Goal: Use online tool/utility: Utilize a website feature to perform a specific function

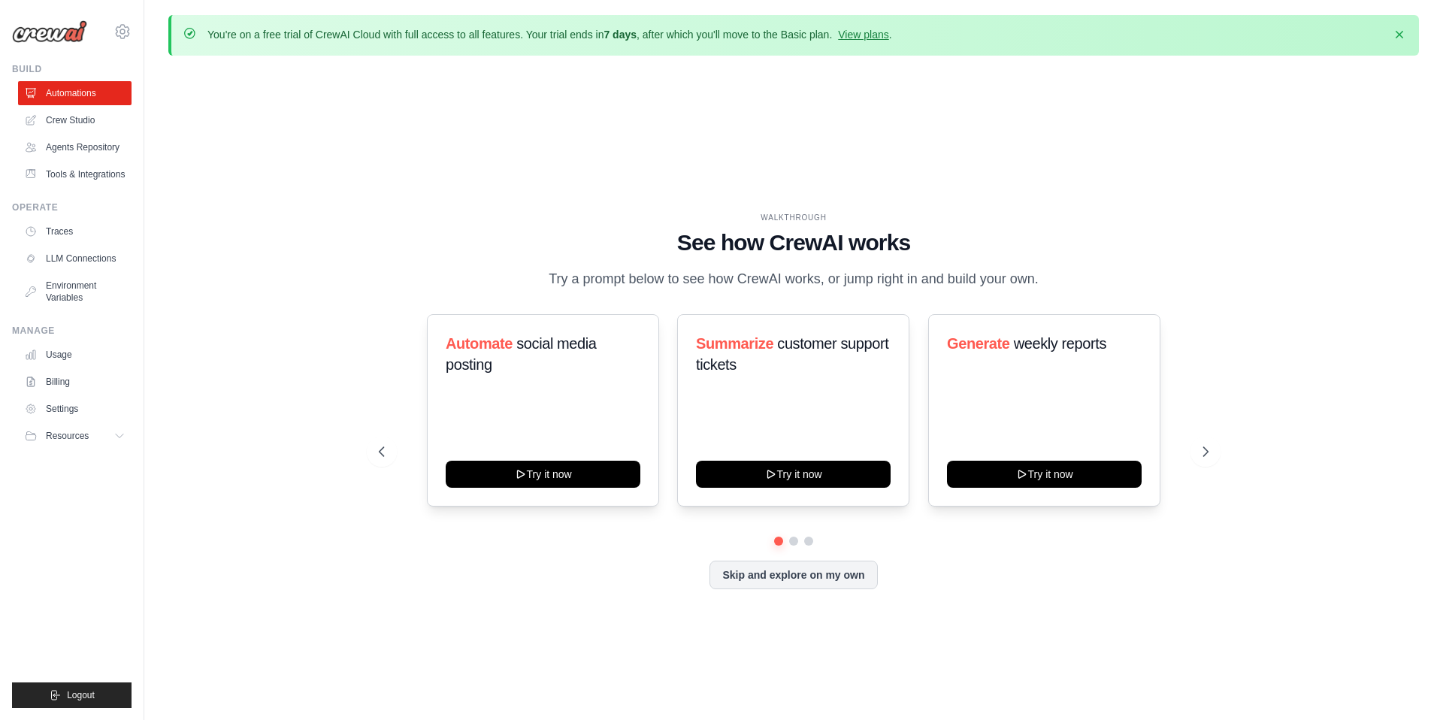
click at [87, 133] on ul "Automations Crew Studio Agents Repository Tools & Integrations" at bounding box center [75, 133] width 114 height 105
click at [79, 122] on link "Crew Studio" at bounding box center [77, 120] width 114 height 24
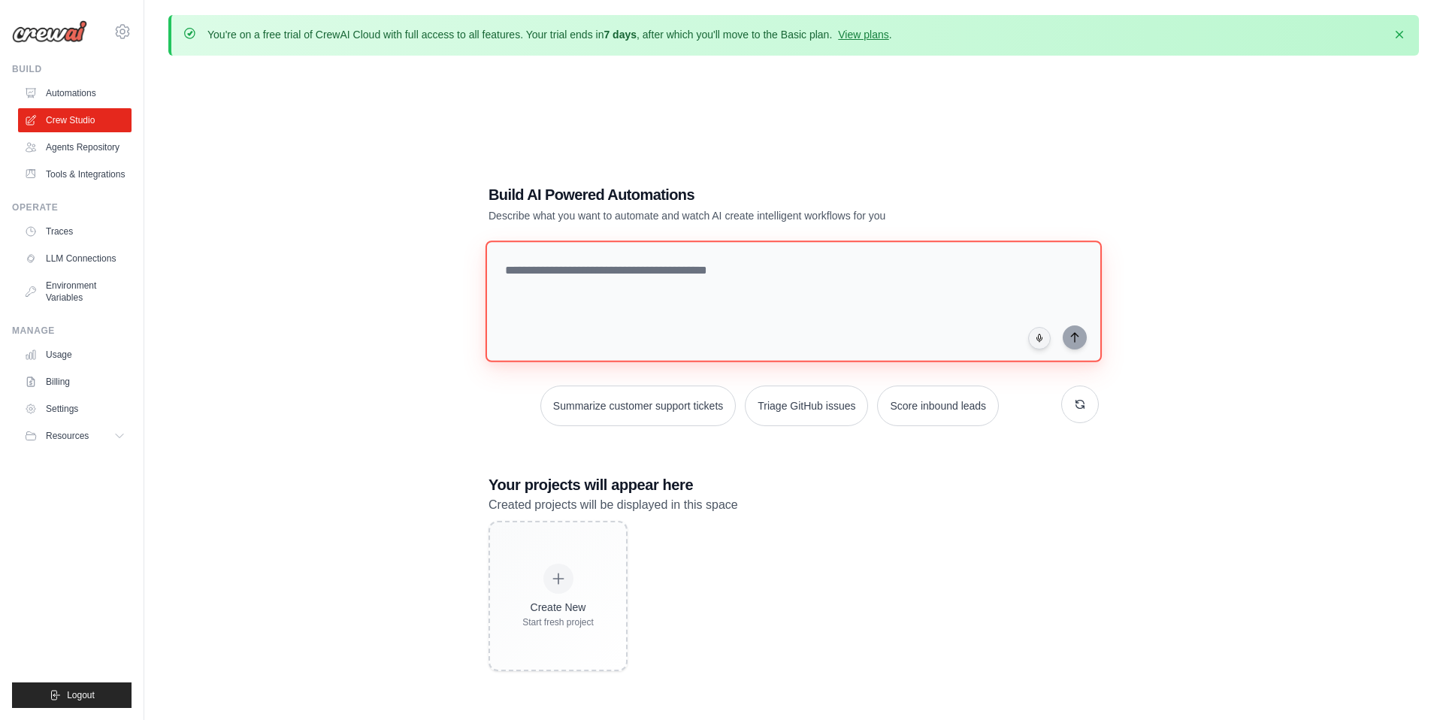
click at [589, 292] on textarea at bounding box center [794, 302] width 616 height 122
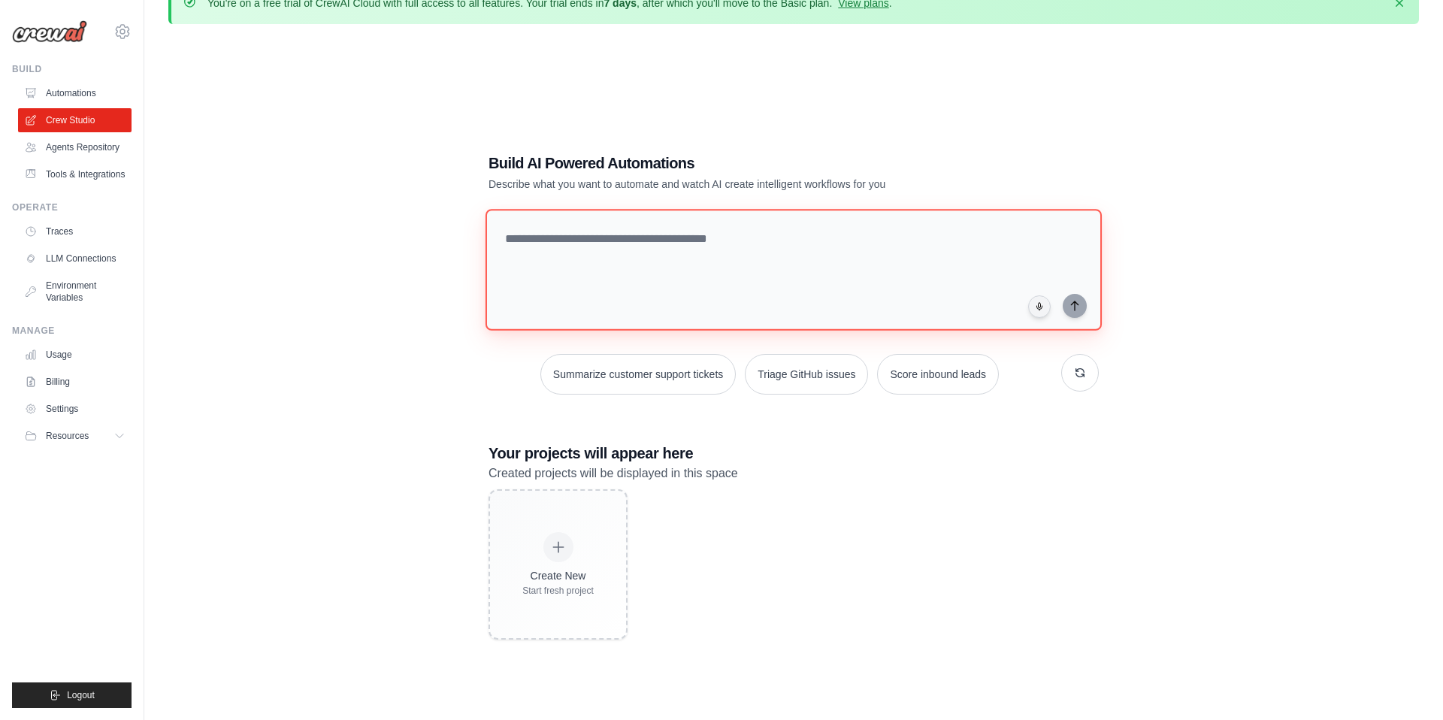
scroll to position [31, 0]
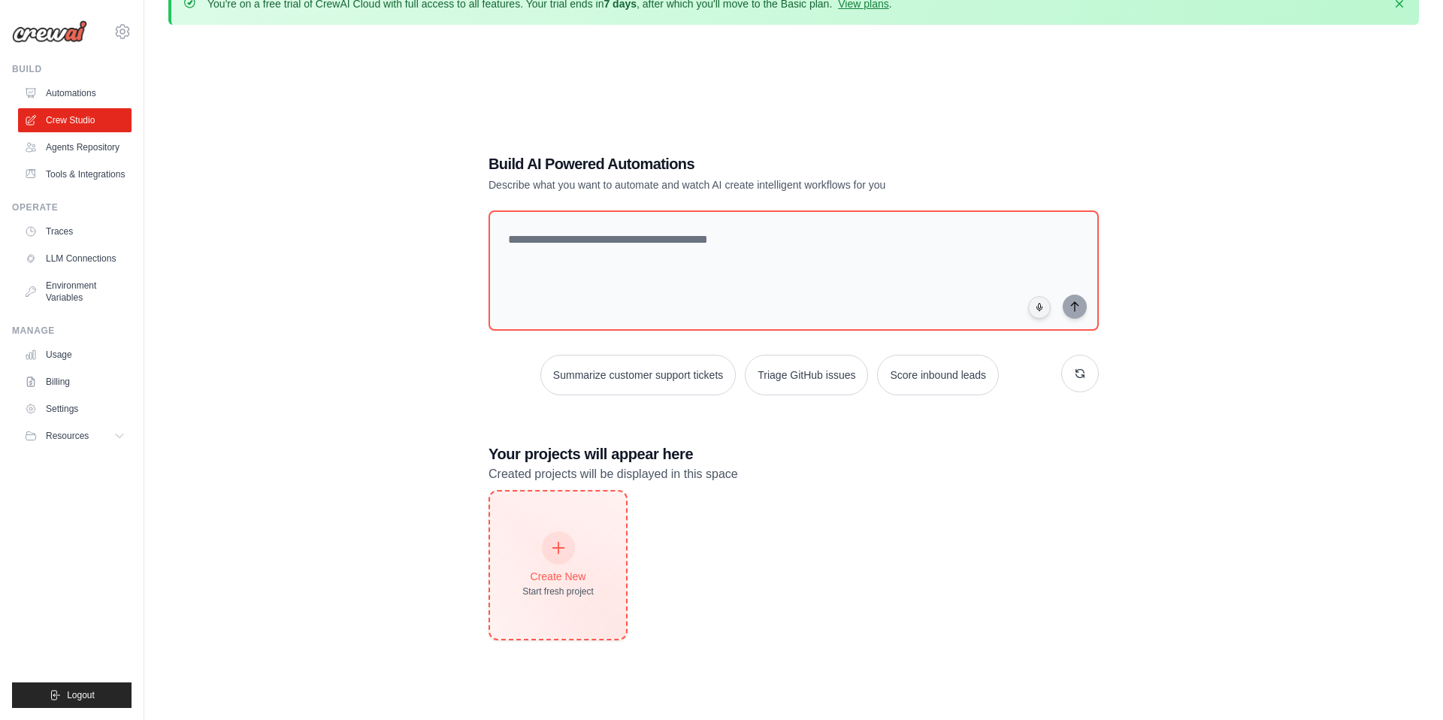
click at [574, 549] on div at bounding box center [558, 547] width 33 height 33
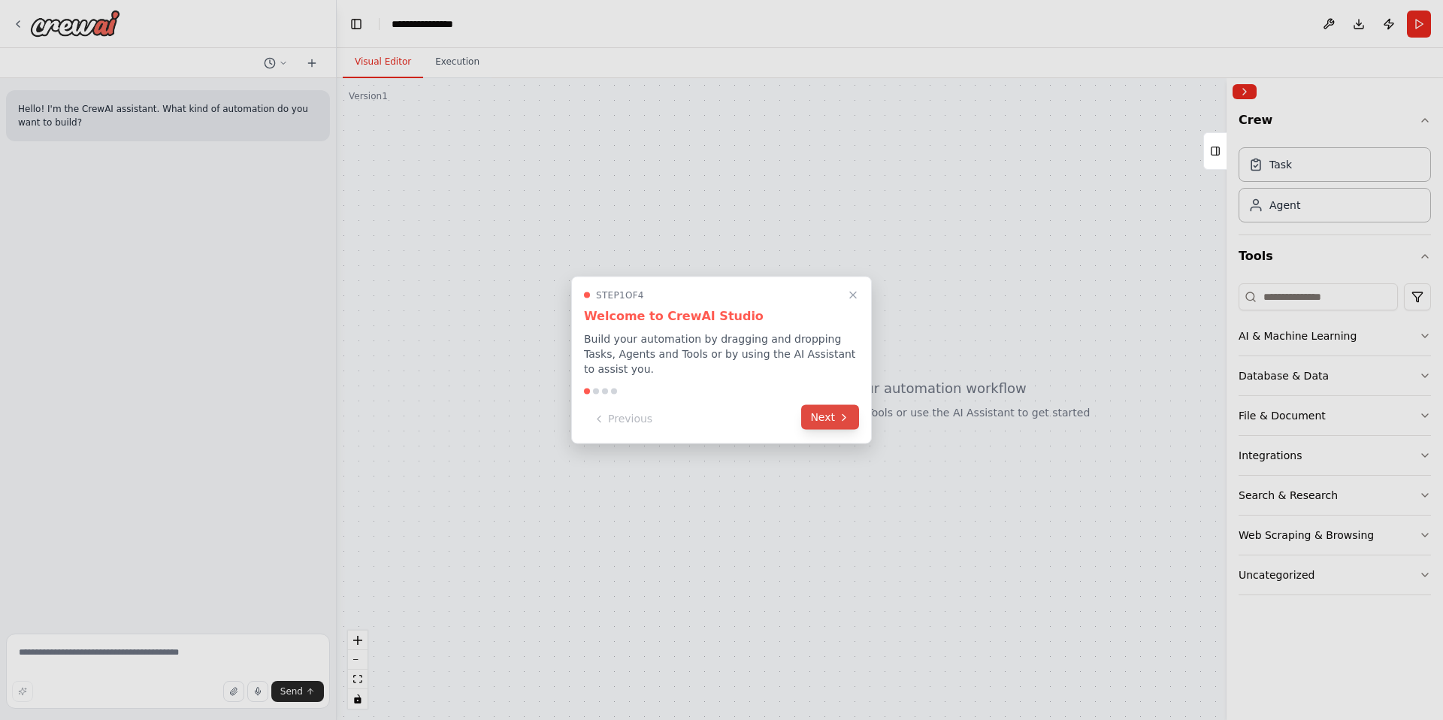
click at [839, 419] on icon at bounding box center [844, 417] width 12 height 12
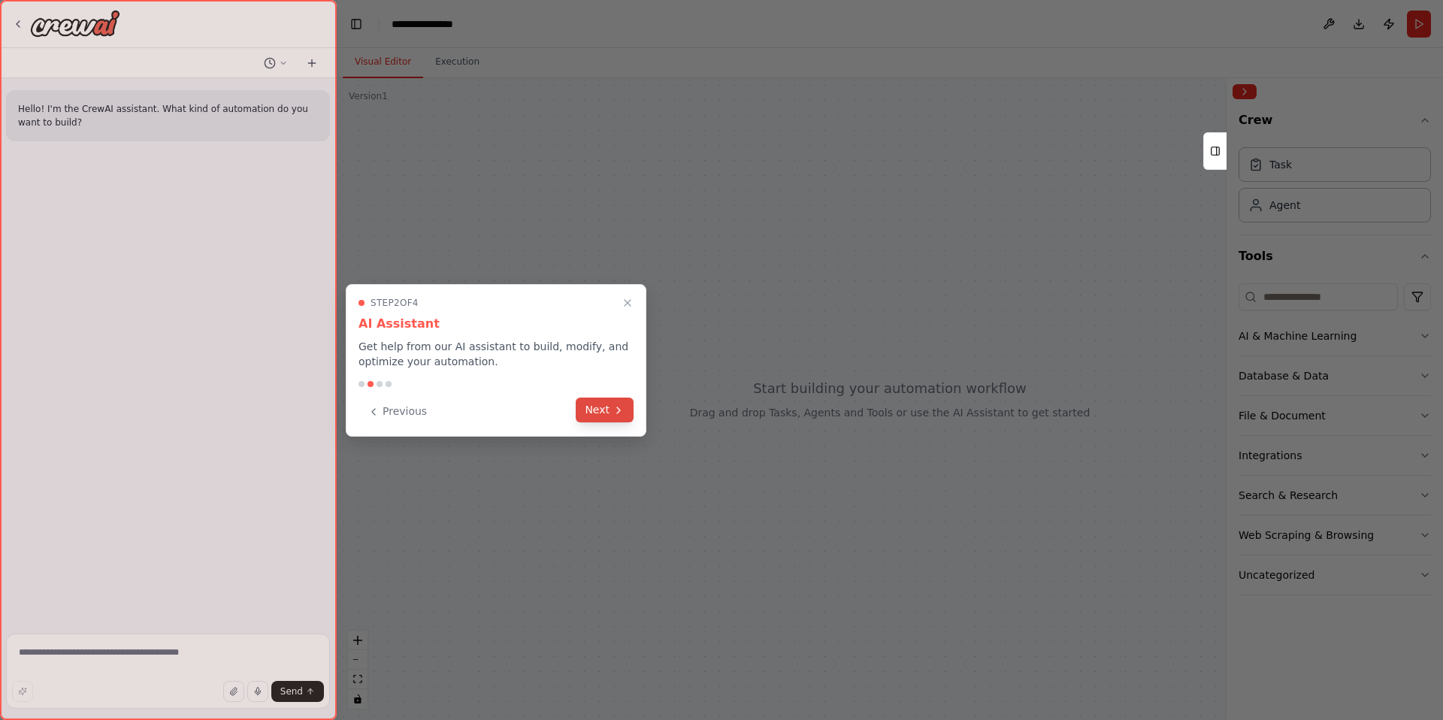
click at [626, 411] on button "Next" at bounding box center [605, 410] width 58 height 25
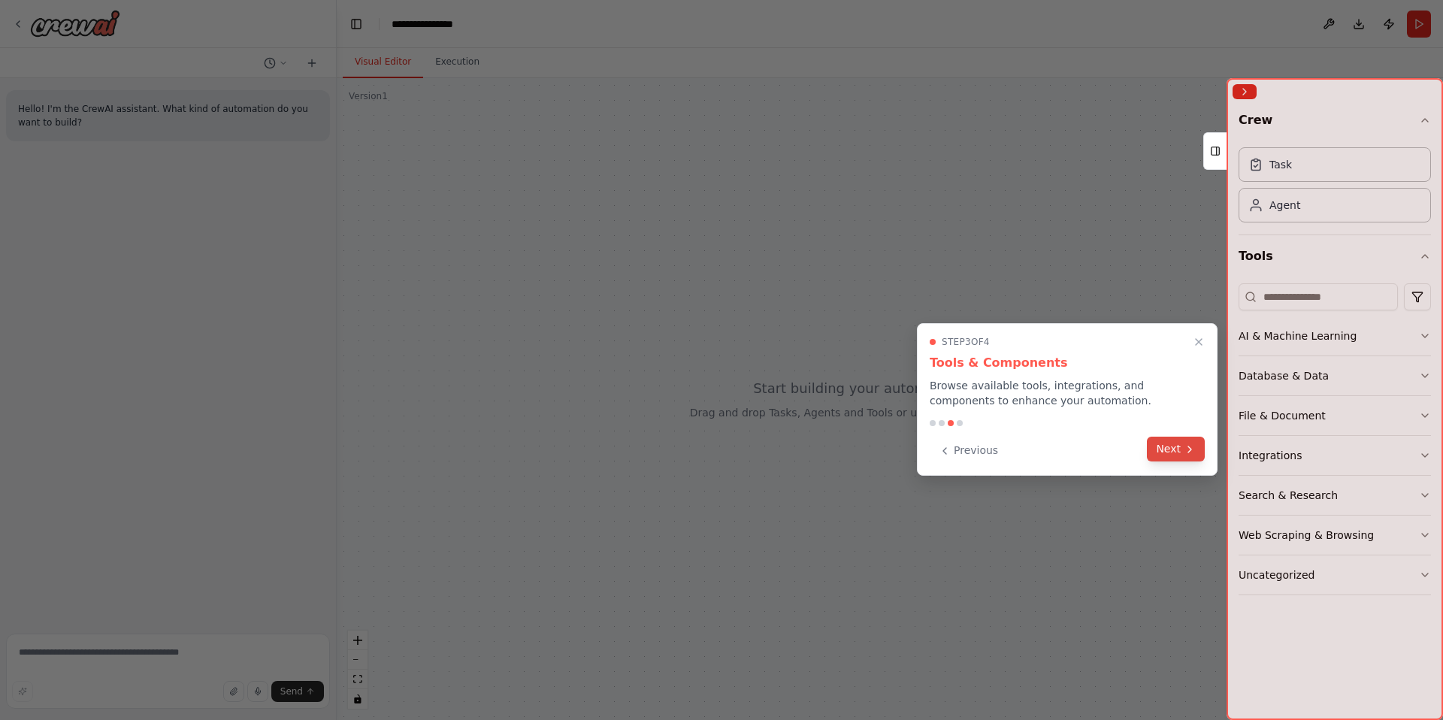
click at [1169, 456] on button "Next" at bounding box center [1176, 449] width 58 height 25
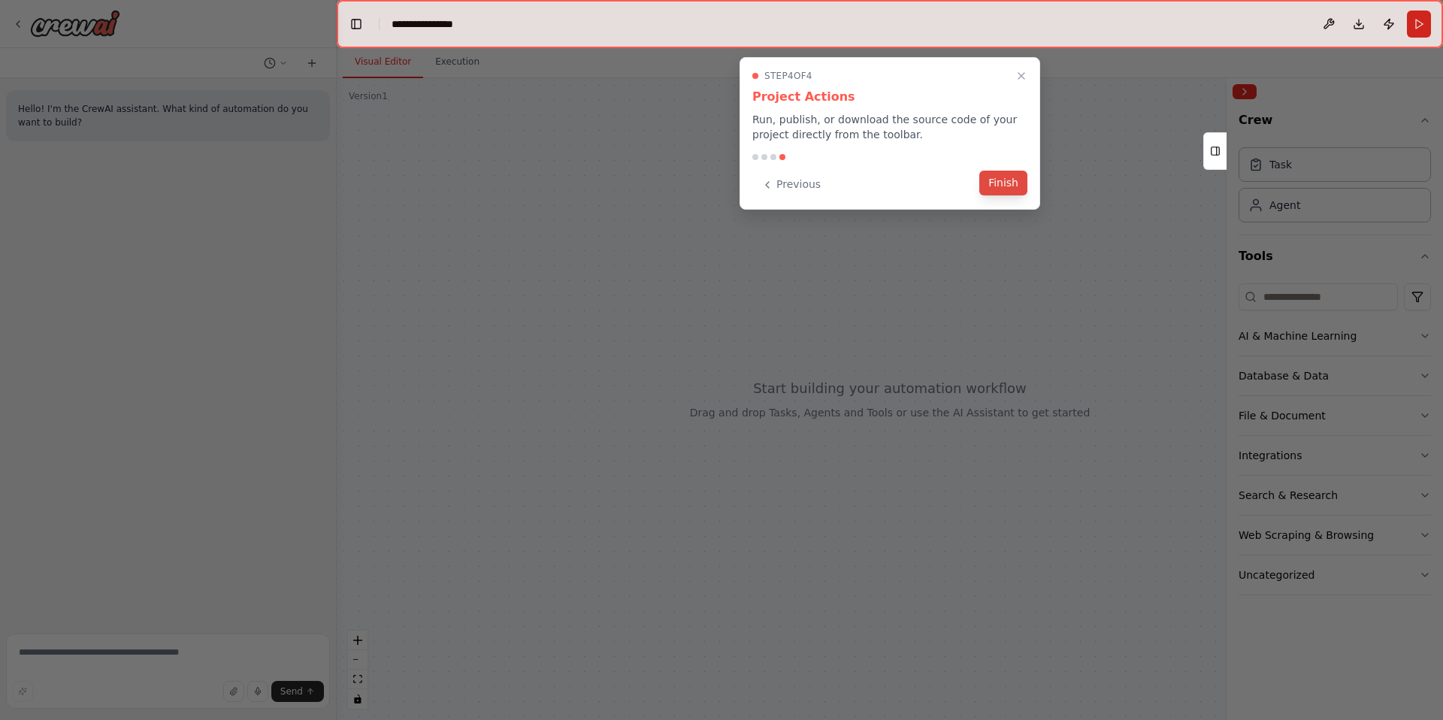
click at [993, 189] on button "Finish" at bounding box center [1003, 183] width 48 height 25
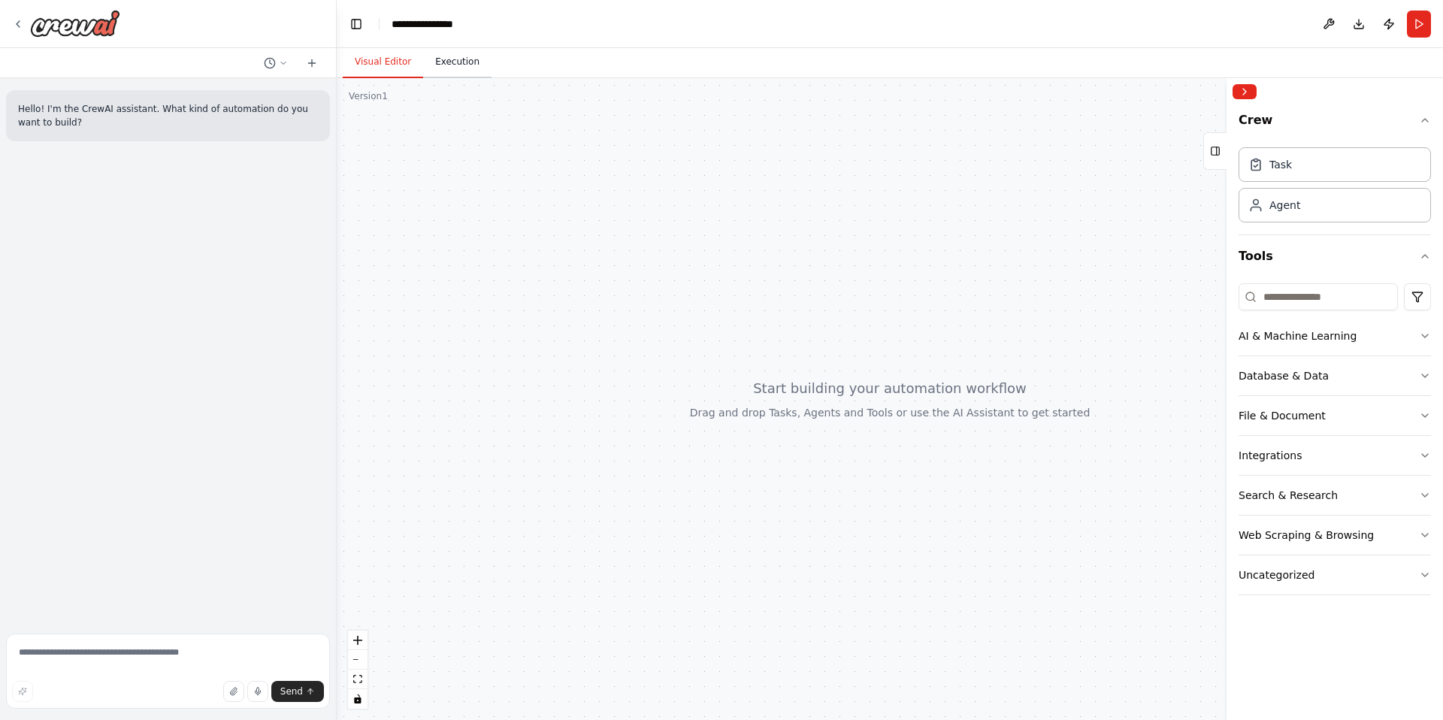
click at [443, 65] on button "Execution" at bounding box center [457, 63] width 68 height 32
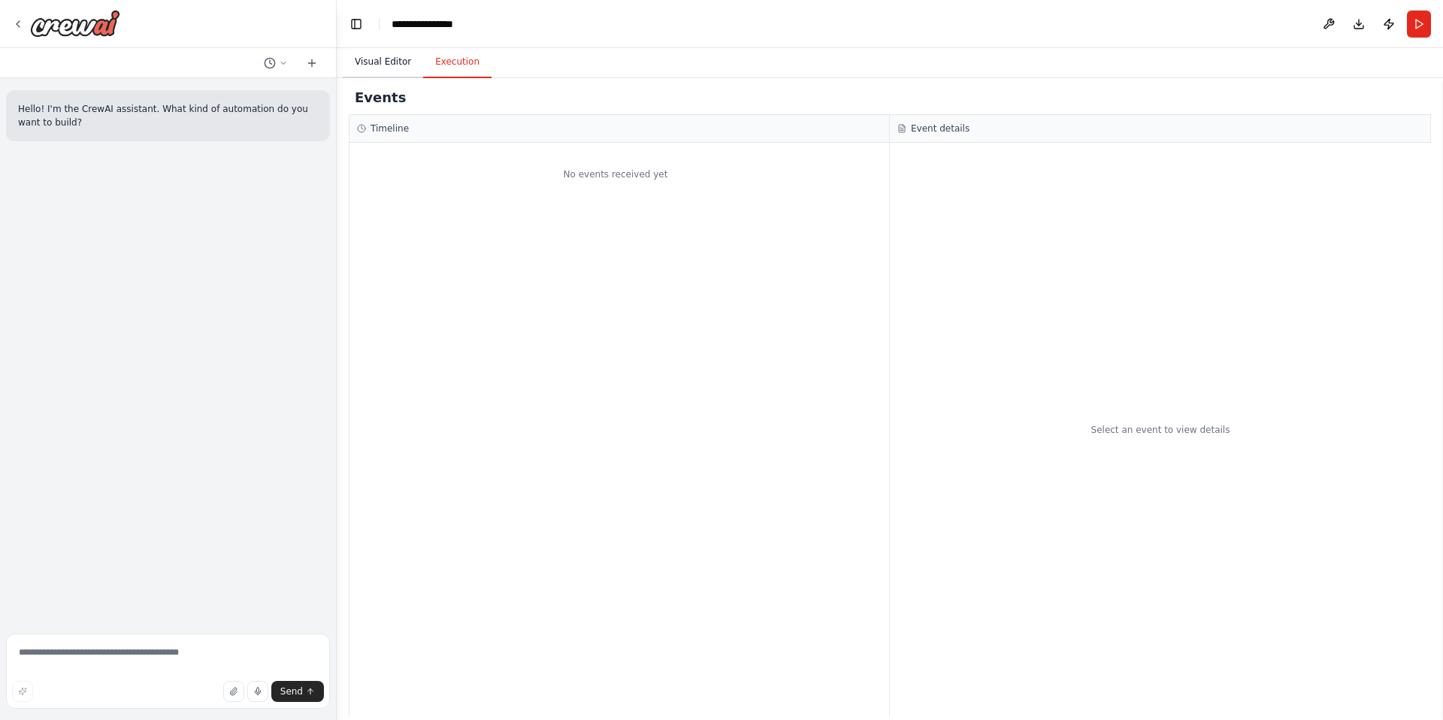
click at [388, 65] on button "Visual Editor" at bounding box center [383, 63] width 80 height 32
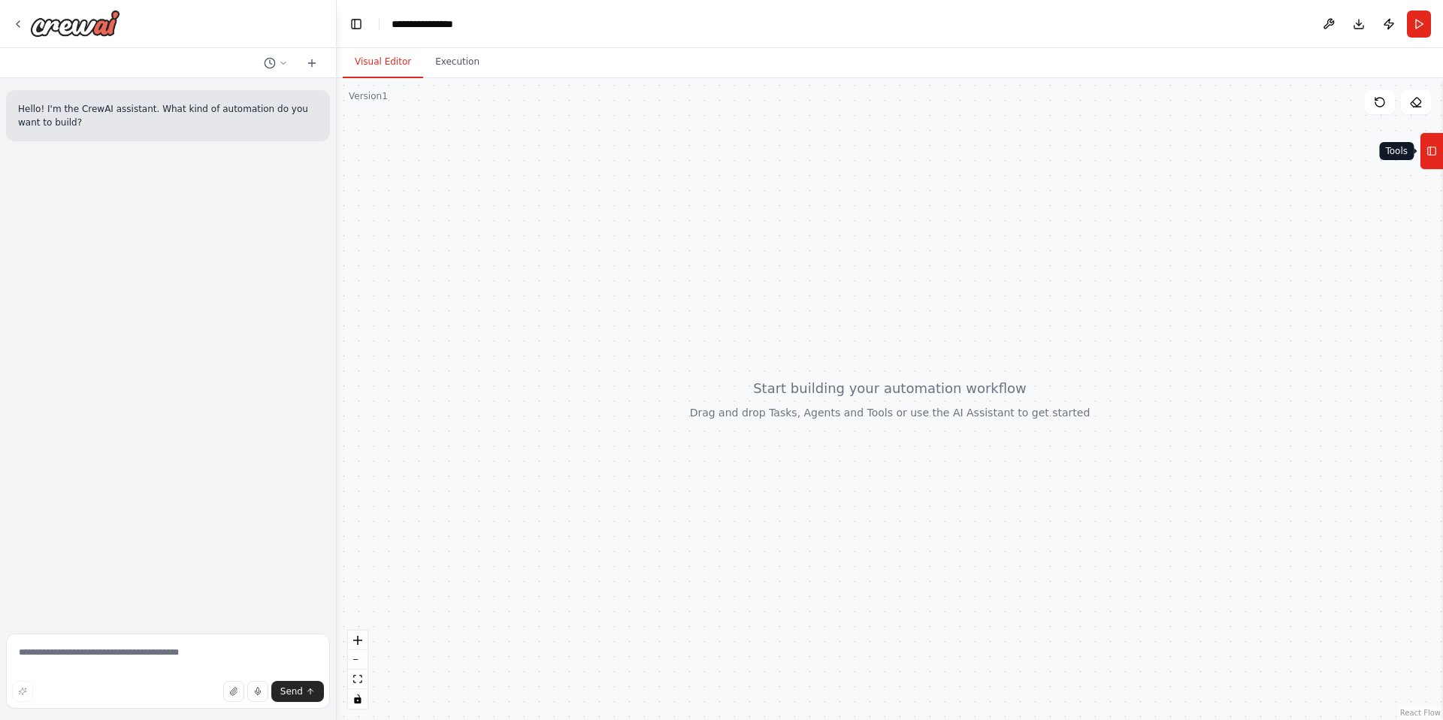
click at [1434, 159] on icon at bounding box center [1432, 151] width 11 height 24
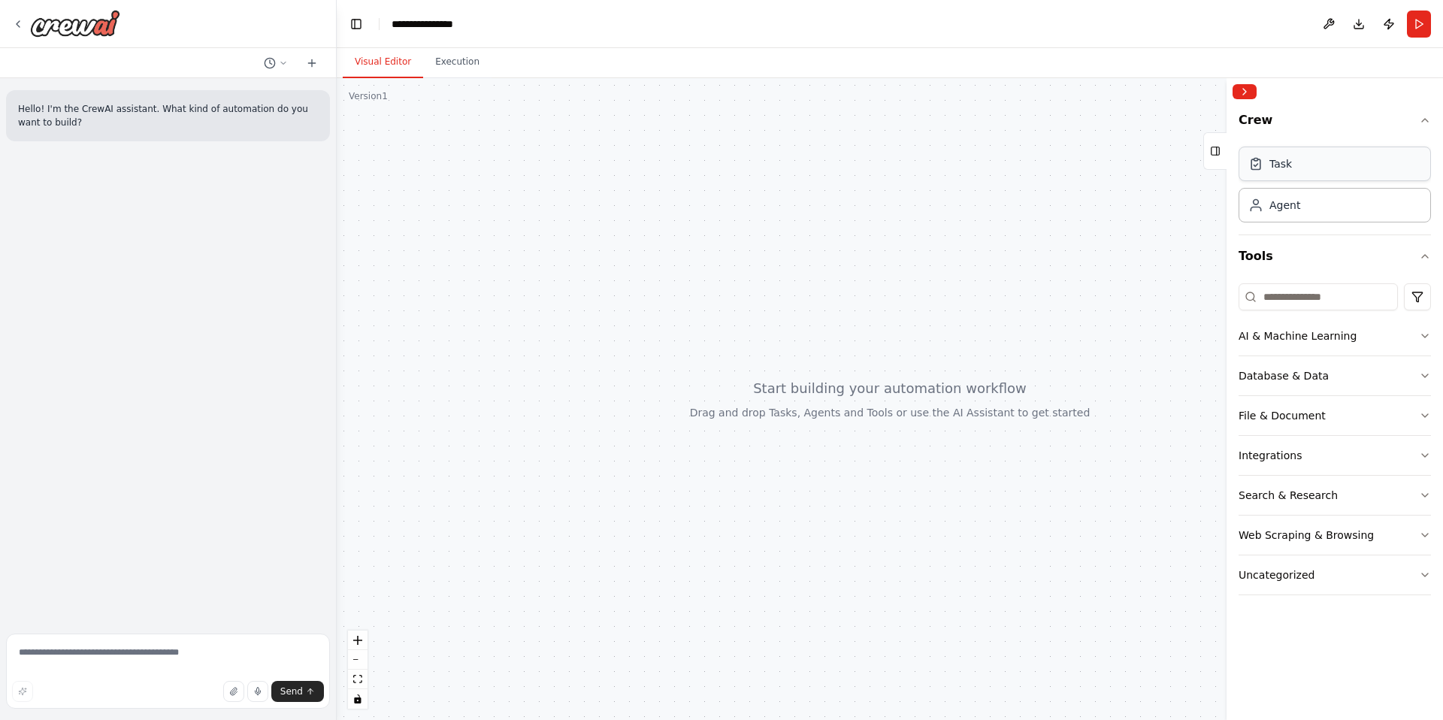
click at [1325, 153] on div "Task" at bounding box center [1335, 164] width 192 height 35
click at [1315, 164] on div "Task" at bounding box center [1335, 164] width 192 height 35
click at [1300, 212] on div "Agent" at bounding box center [1335, 204] width 192 height 35
click at [1367, 335] on button "AI & Machine Learning" at bounding box center [1335, 335] width 192 height 39
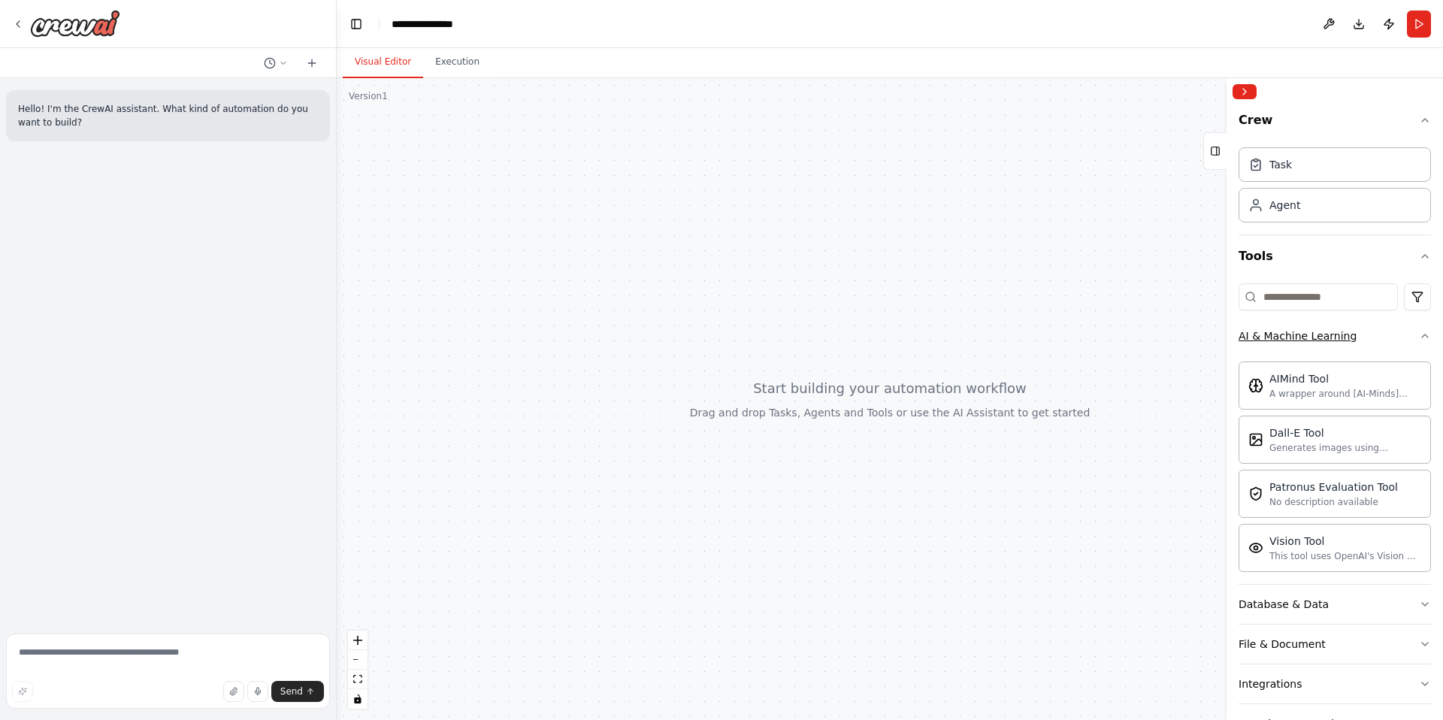
click at [1367, 335] on button "AI & Machine Learning" at bounding box center [1335, 335] width 192 height 39
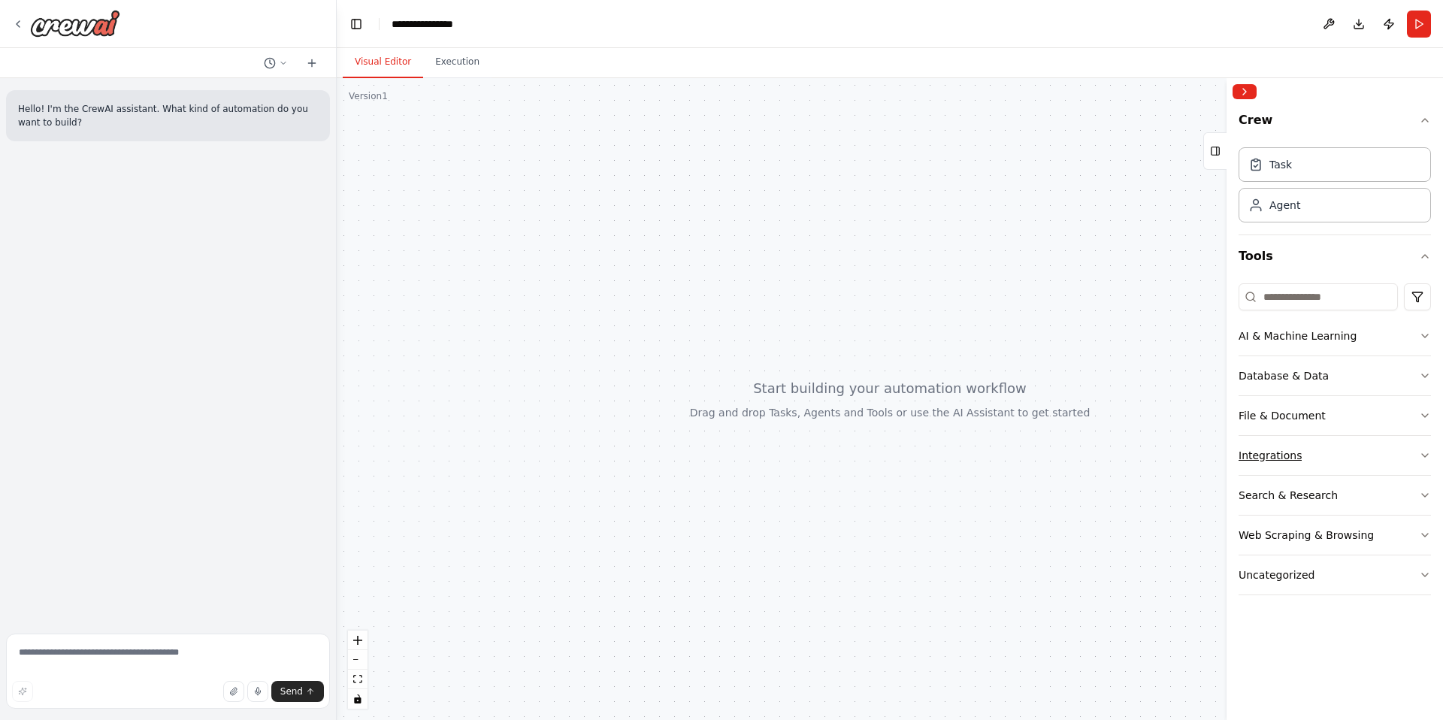
click at [1378, 461] on button "Integrations" at bounding box center [1335, 455] width 192 height 39
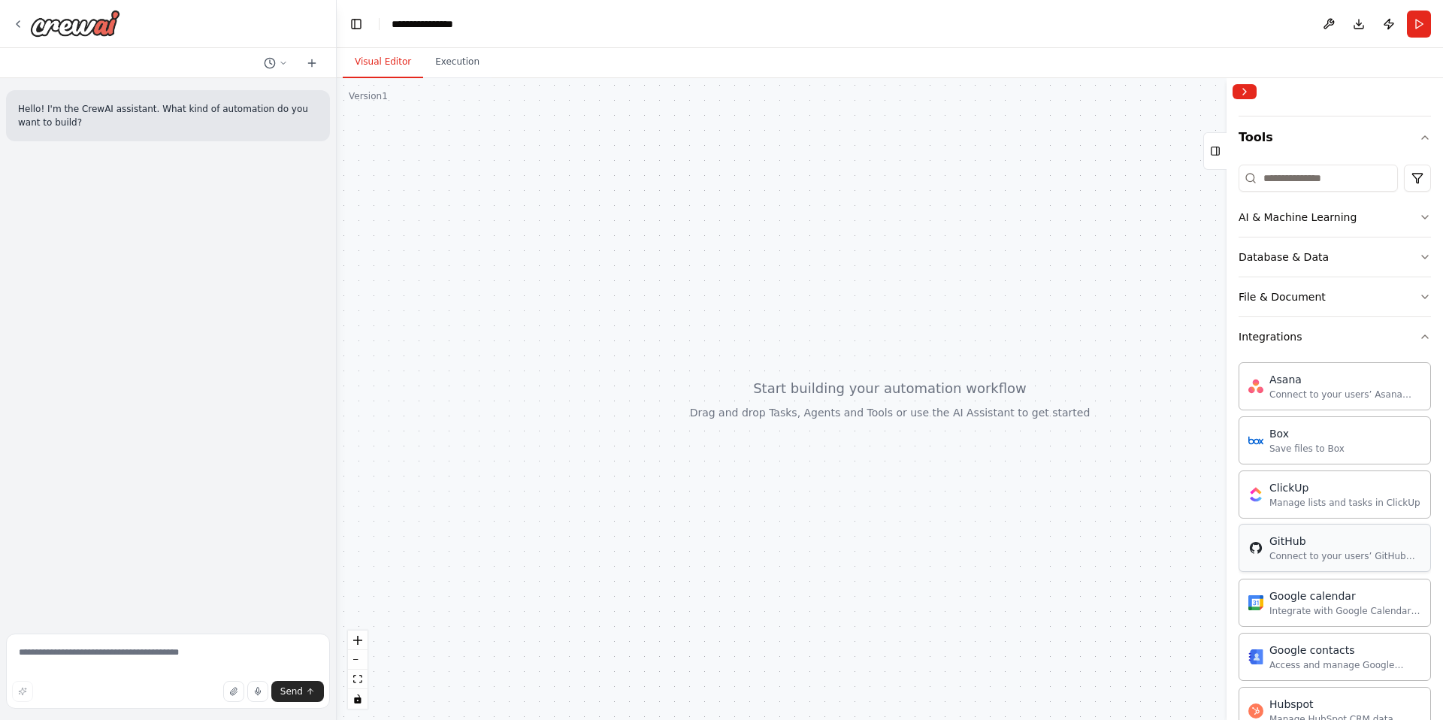
scroll to position [119, 0]
click at [1349, 338] on button "Integrations" at bounding box center [1335, 336] width 192 height 39
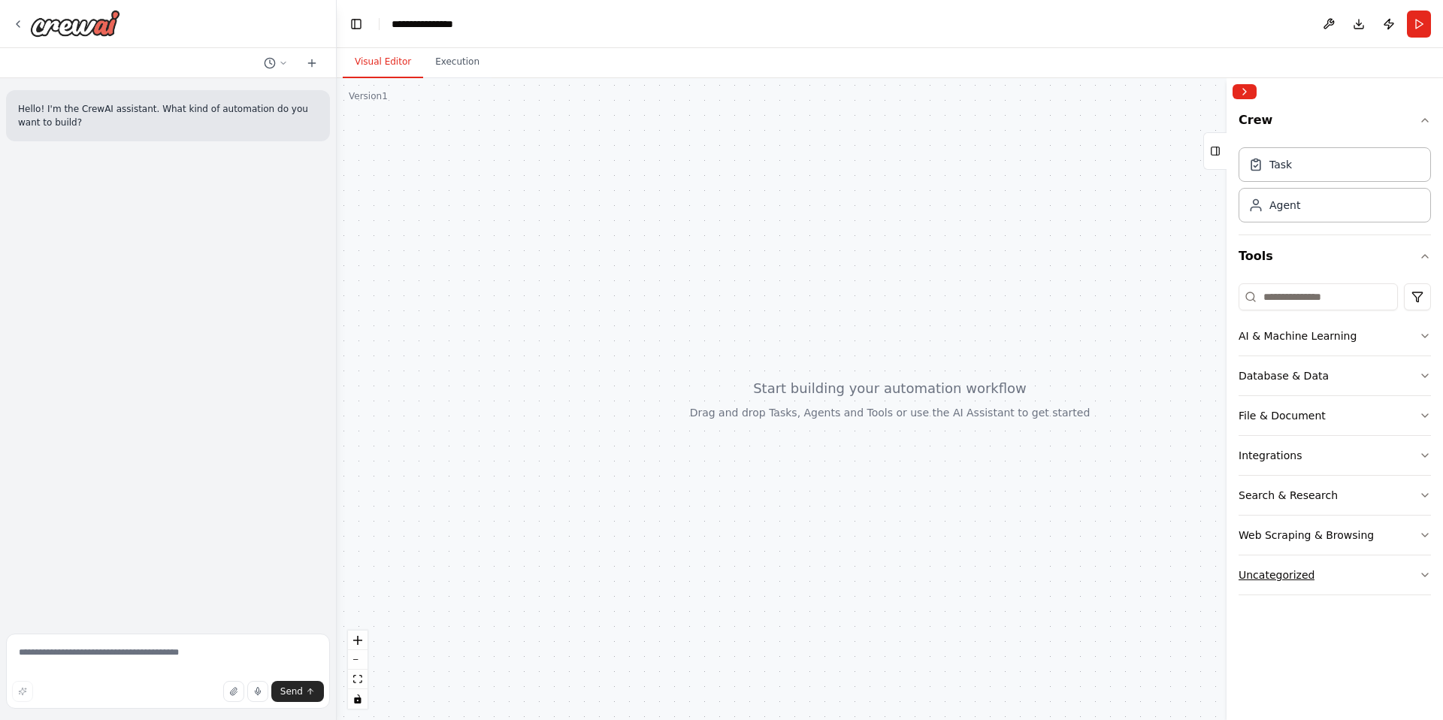
click at [1336, 568] on button "Uncategorized" at bounding box center [1335, 574] width 192 height 39
click at [1400, 577] on button "Uncategorized" at bounding box center [1335, 574] width 192 height 39
click at [1387, 453] on button "Integrations" at bounding box center [1335, 455] width 192 height 39
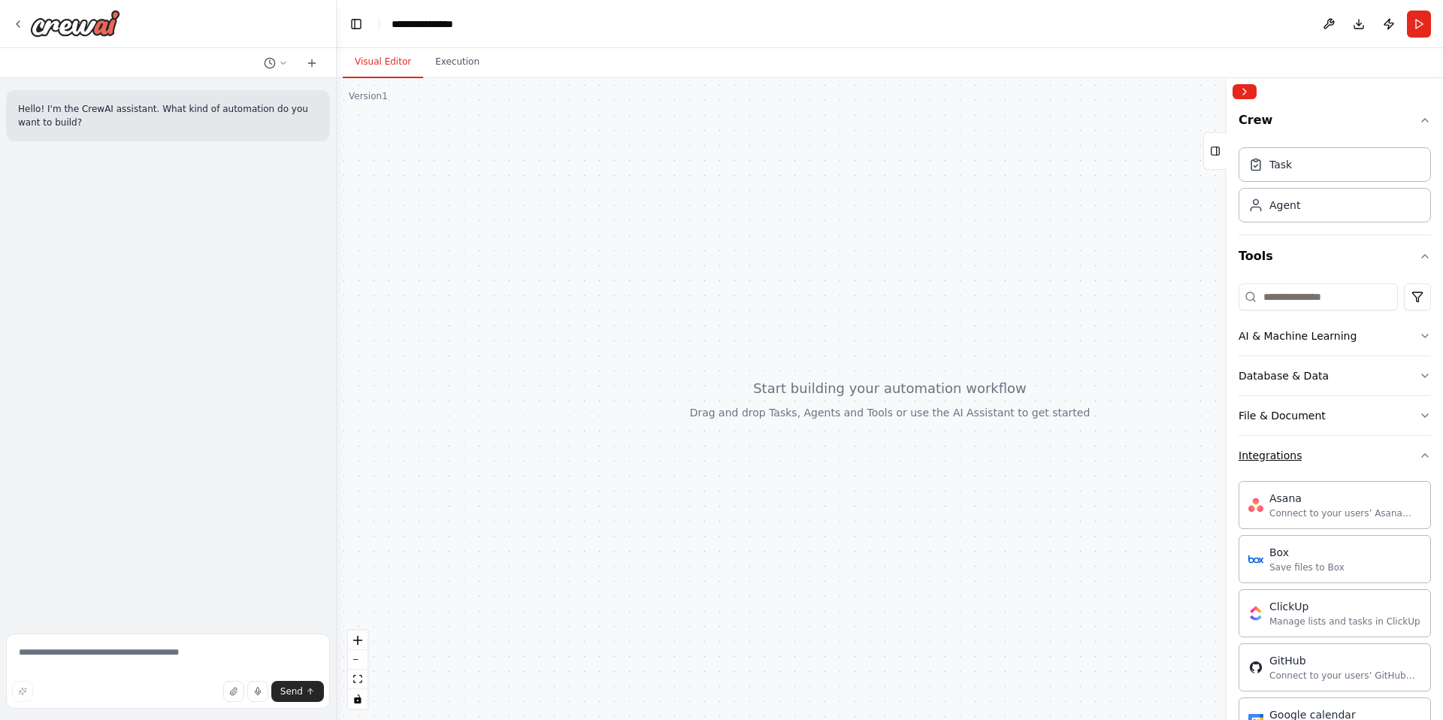
click at [1387, 453] on button "Integrations" at bounding box center [1335, 455] width 192 height 39
